Goal: Obtain resource: Obtain resource

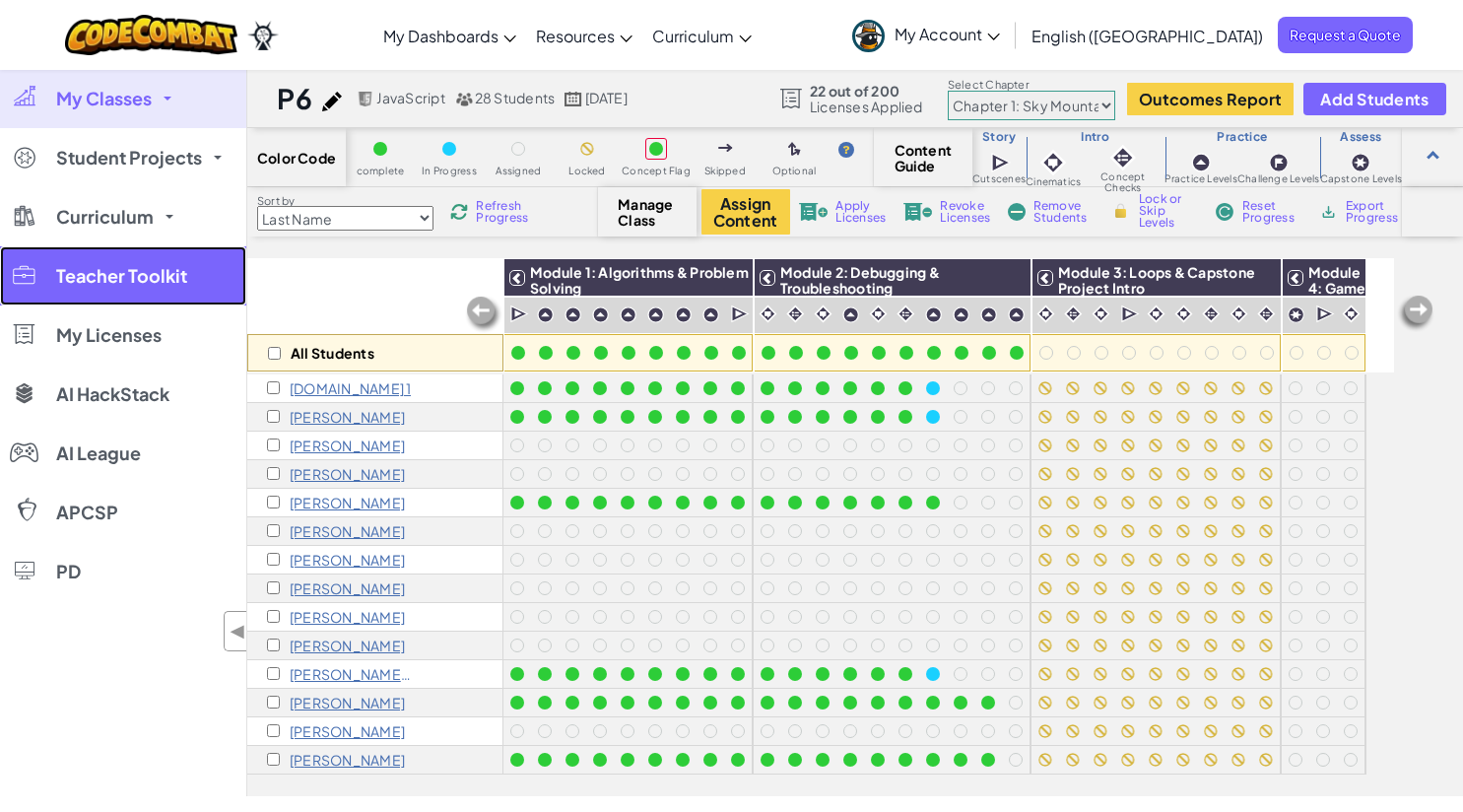
click at [108, 283] on span "Teacher Toolkit" at bounding box center [121, 276] width 131 height 18
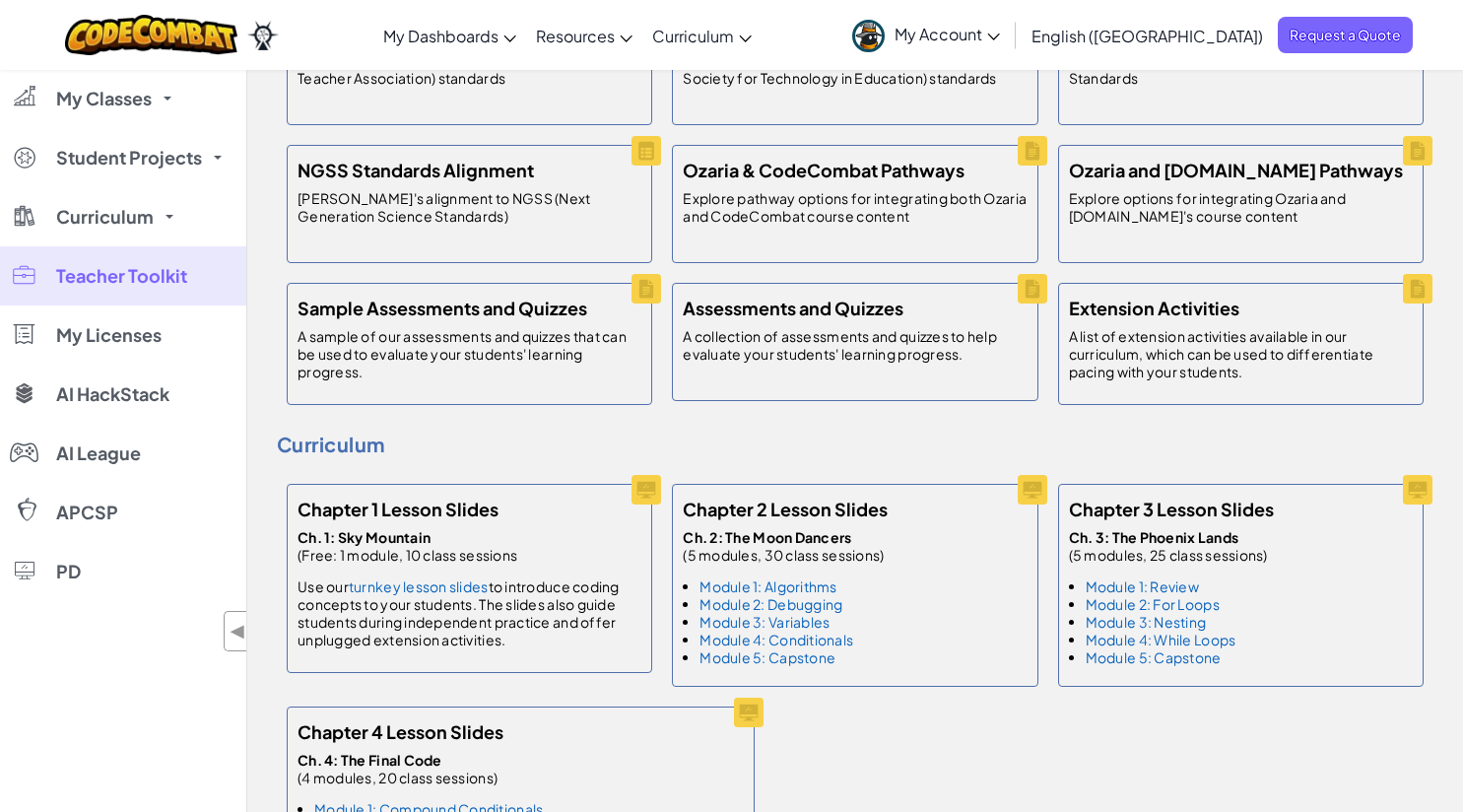
scroll to position [842, 0]
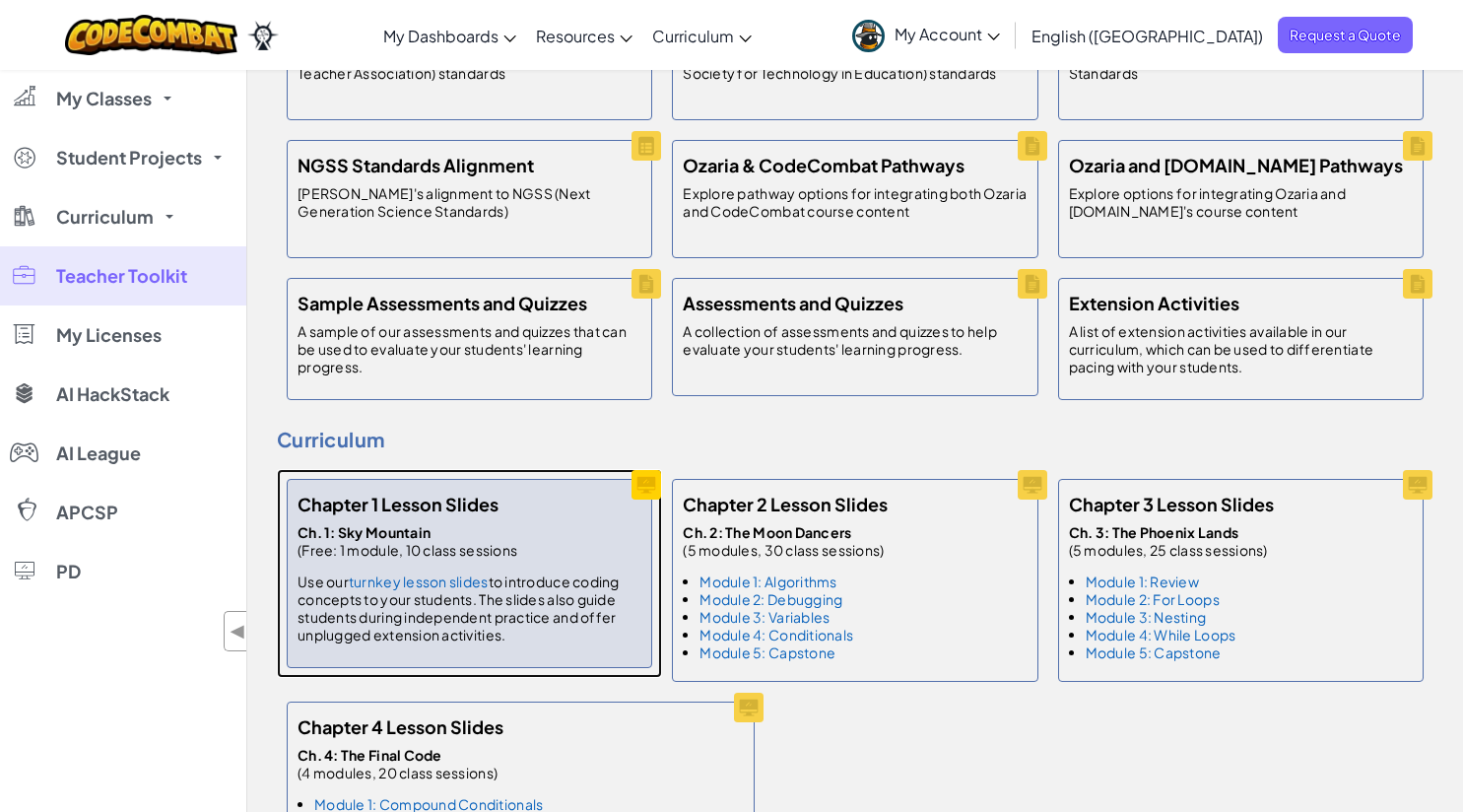
click at [468, 606] on p "Use our turnkey lesson slides to introduce coding concepts to your students. Th…" at bounding box center [470, 607] width 344 height 71
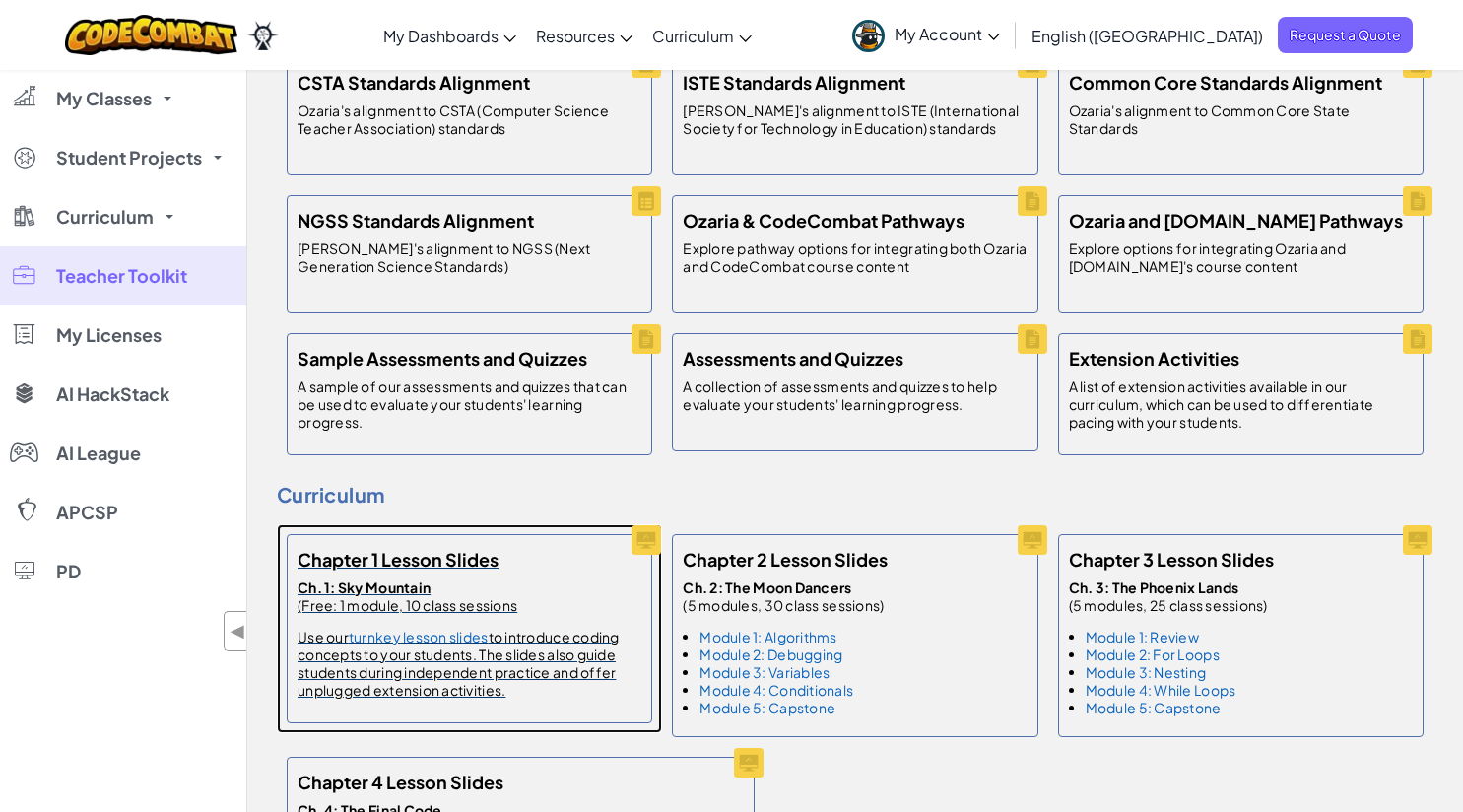
scroll to position [802, 0]
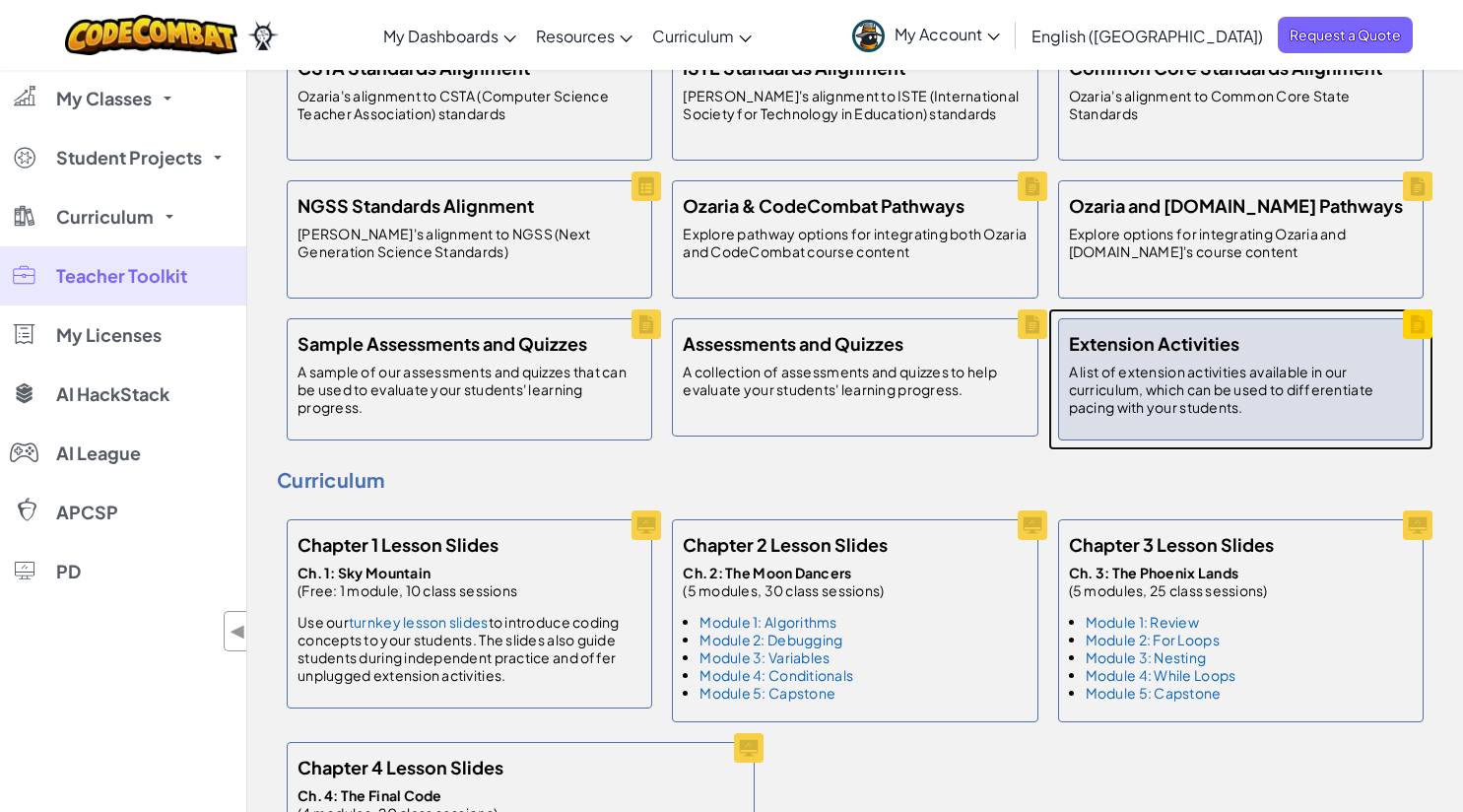
click at [1117, 337] on h5 "Extension Activities" at bounding box center [1154, 343] width 171 height 29
